Goal: Task Accomplishment & Management: Manage account settings

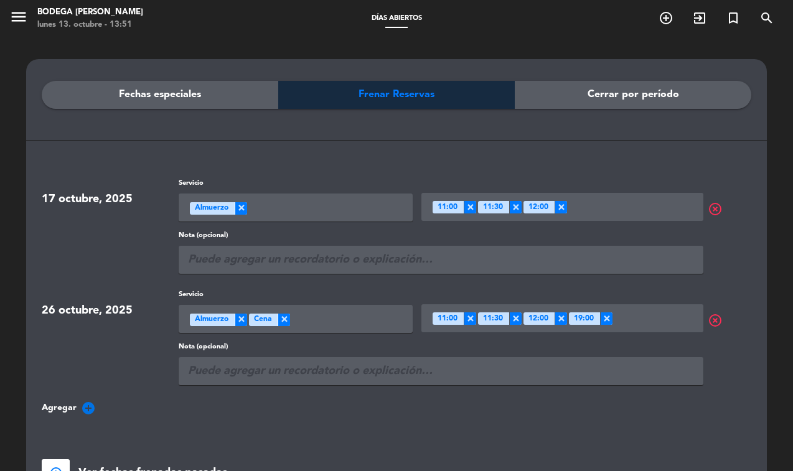
click at [61, 21] on div "lunes 13. octubre - 13:51" at bounding box center [90, 25] width 106 height 12
click at [18, 16] on icon "menu" at bounding box center [18, 16] width 19 height 19
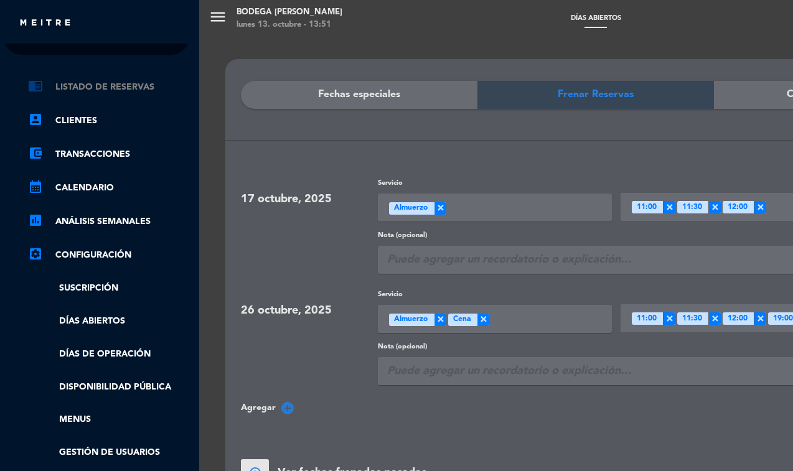
click at [72, 87] on link "chrome_reader_mode Listado de Reservas" at bounding box center [109, 87] width 162 height 15
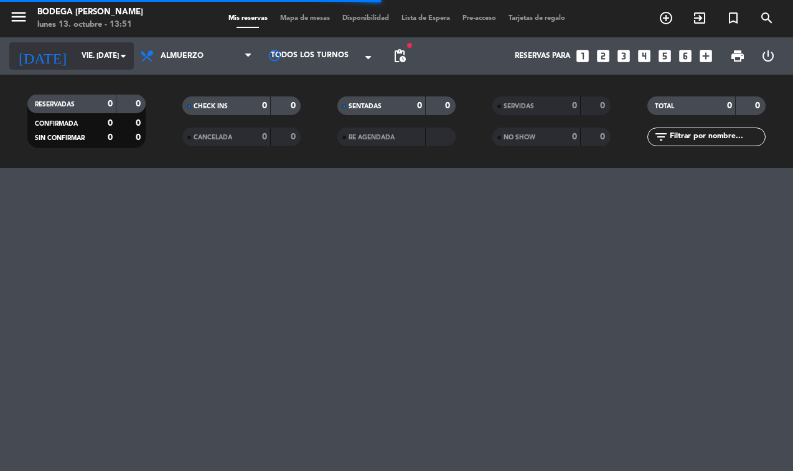
click at [123, 52] on icon "arrow_drop_down" at bounding box center [123, 56] width 15 height 15
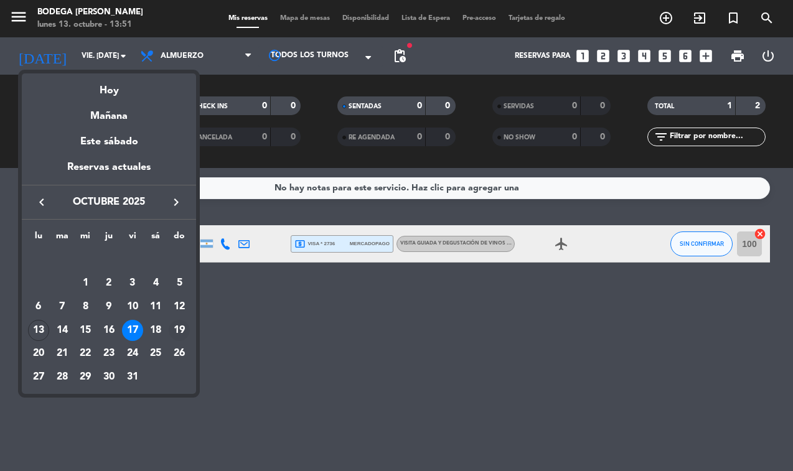
click at [181, 330] on div "19" at bounding box center [179, 330] width 21 height 21
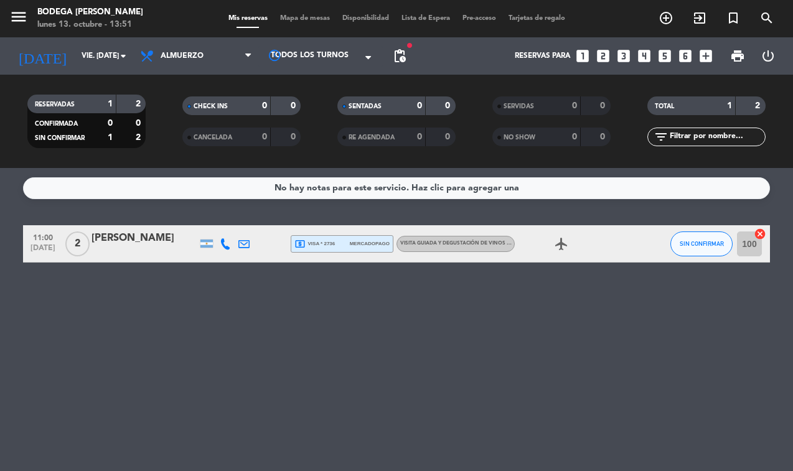
type input "dom. [DATE]"
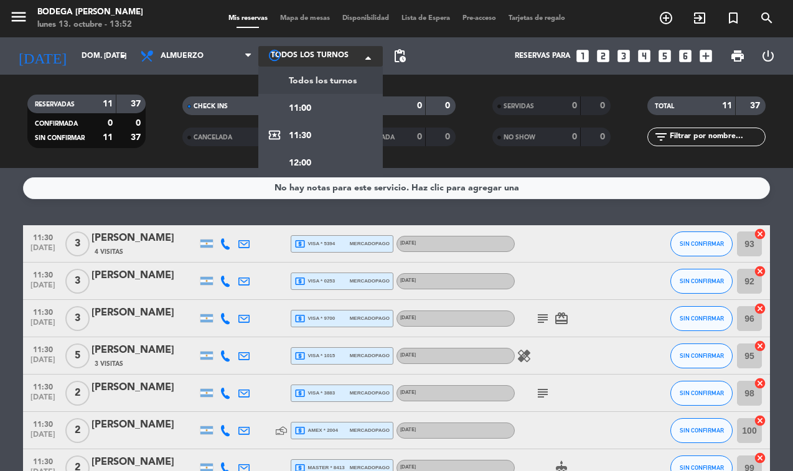
click at [367, 56] on span at bounding box center [372, 58] width 12 height 12
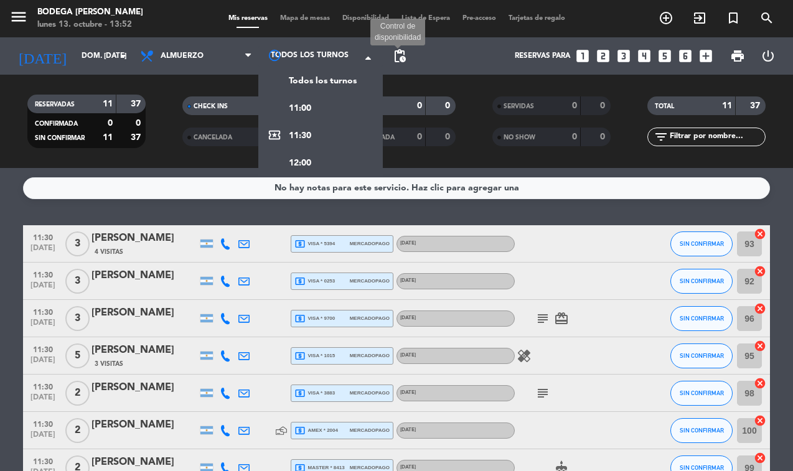
click at [404, 49] on span "pending_actions" at bounding box center [399, 56] width 15 height 15
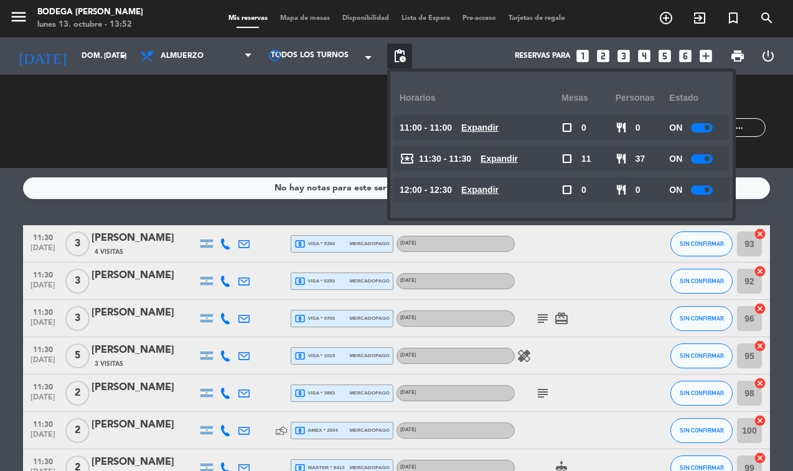
click at [703, 130] on div at bounding box center [702, 127] width 22 height 9
click at [702, 163] on div at bounding box center [702, 158] width 22 height 9
click at [705, 159] on span at bounding box center [707, 158] width 5 height 5
click at [707, 163] on div at bounding box center [702, 158] width 22 height 9
click at [707, 163] on div at bounding box center [707, 158] width 22 height 9
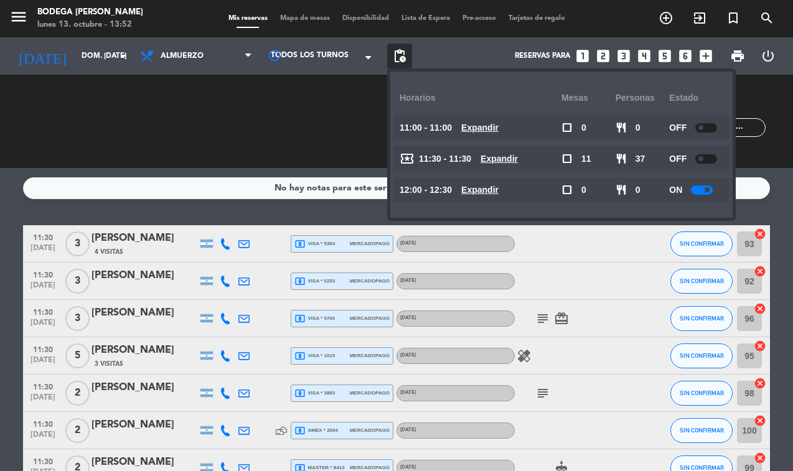
click at [699, 191] on div at bounding box center [702, 190] width 22 height 9
click at [710, 192] on div at bounding box center [702, 190] width 22 height 9
click at [341, 128] on div "SENTADAS 0 0 RE AGENDADA 0 0" at bounding box center [396, 121] width 155 height 68
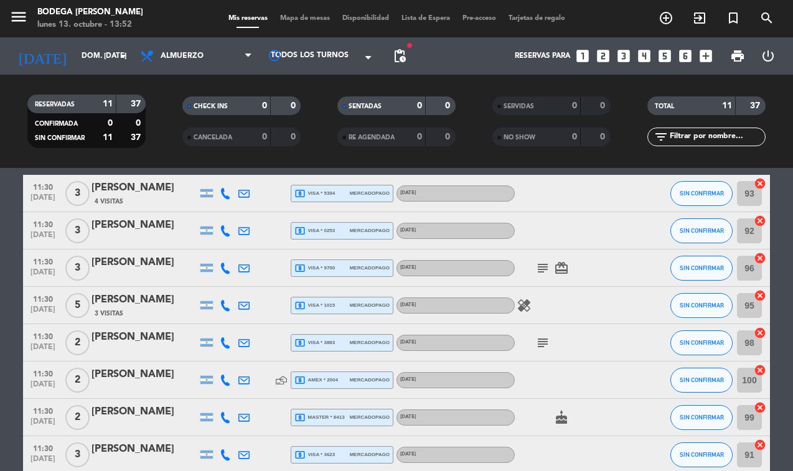
scroll to position [43, 0]
